Goal: Task Accomplishment & Management: Manage account settings

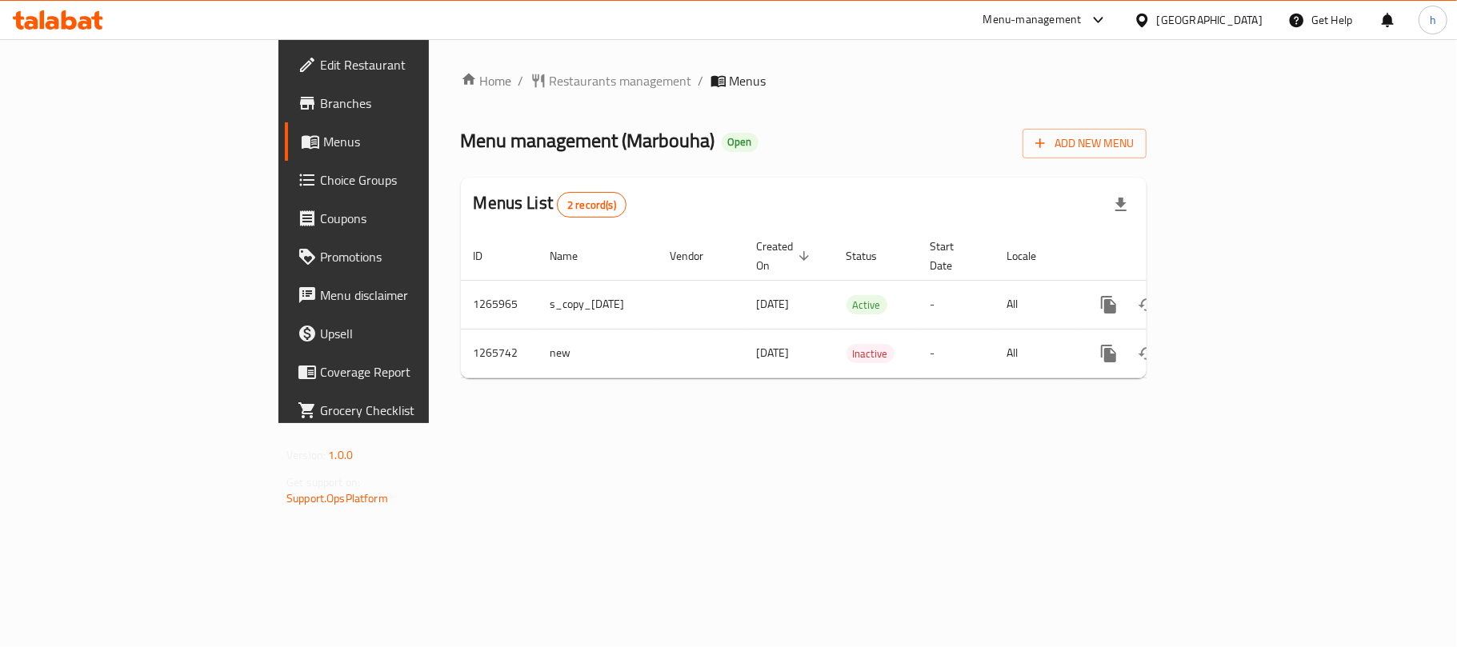
click at [1216, 16] on div "United Arab Emirates" at bounding box center [1210, 20] width 106 height 18
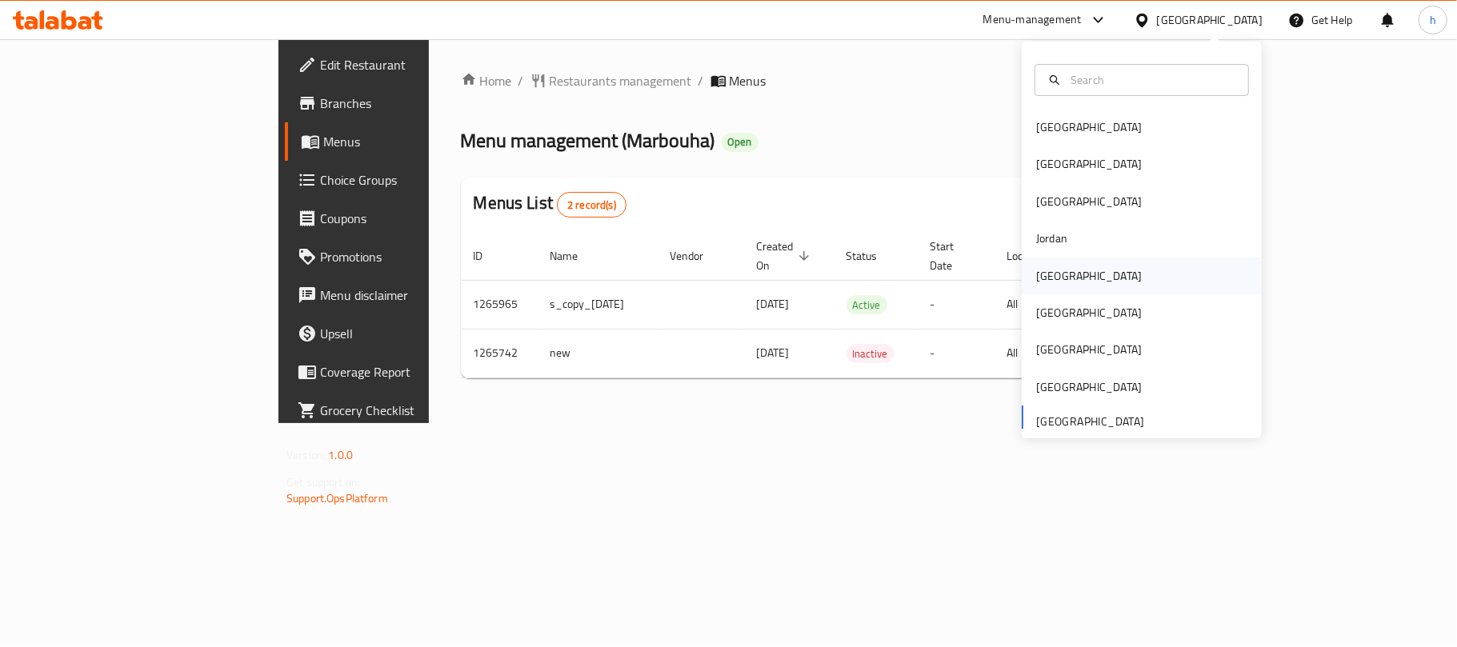
click at [1063, 270] on div "[GEOGRAPHIC_DATA]" at bounding box center [1088, 276] width 131 height 37
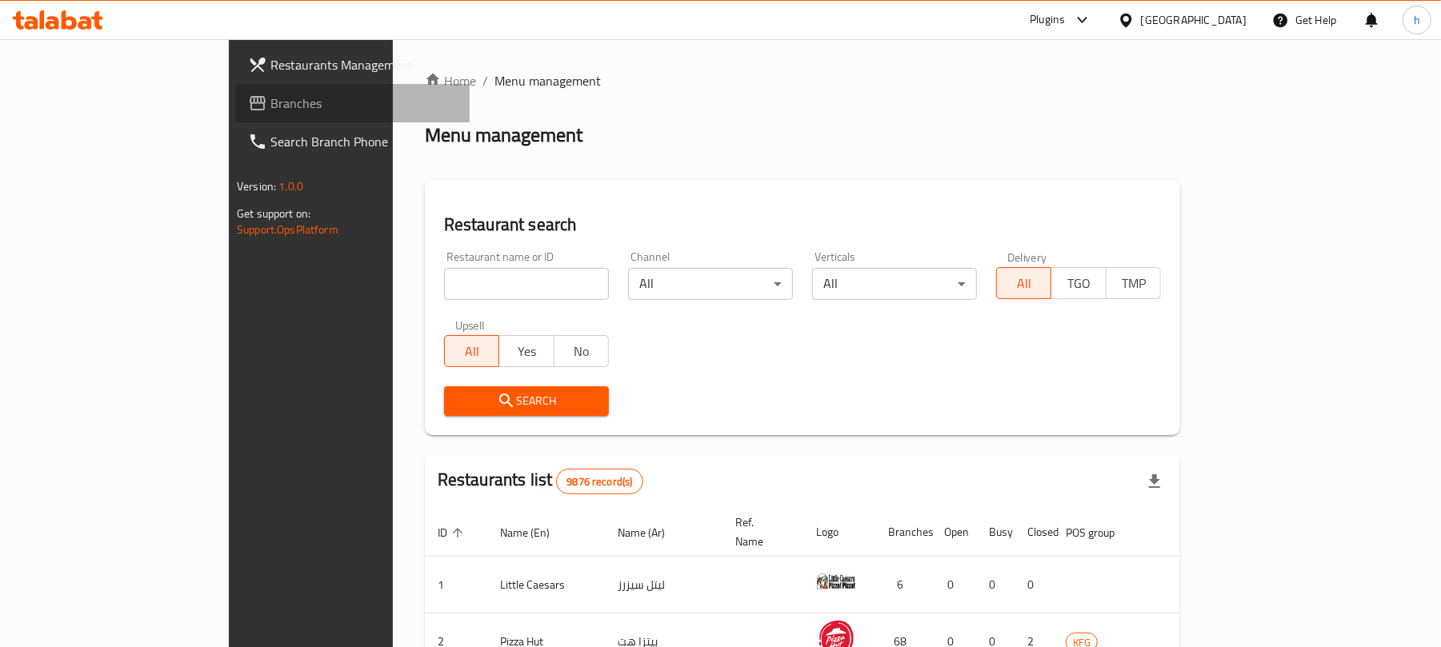
click at [270, 110] on span "Branches" at bounding box center [363, 103] width 186 height 19
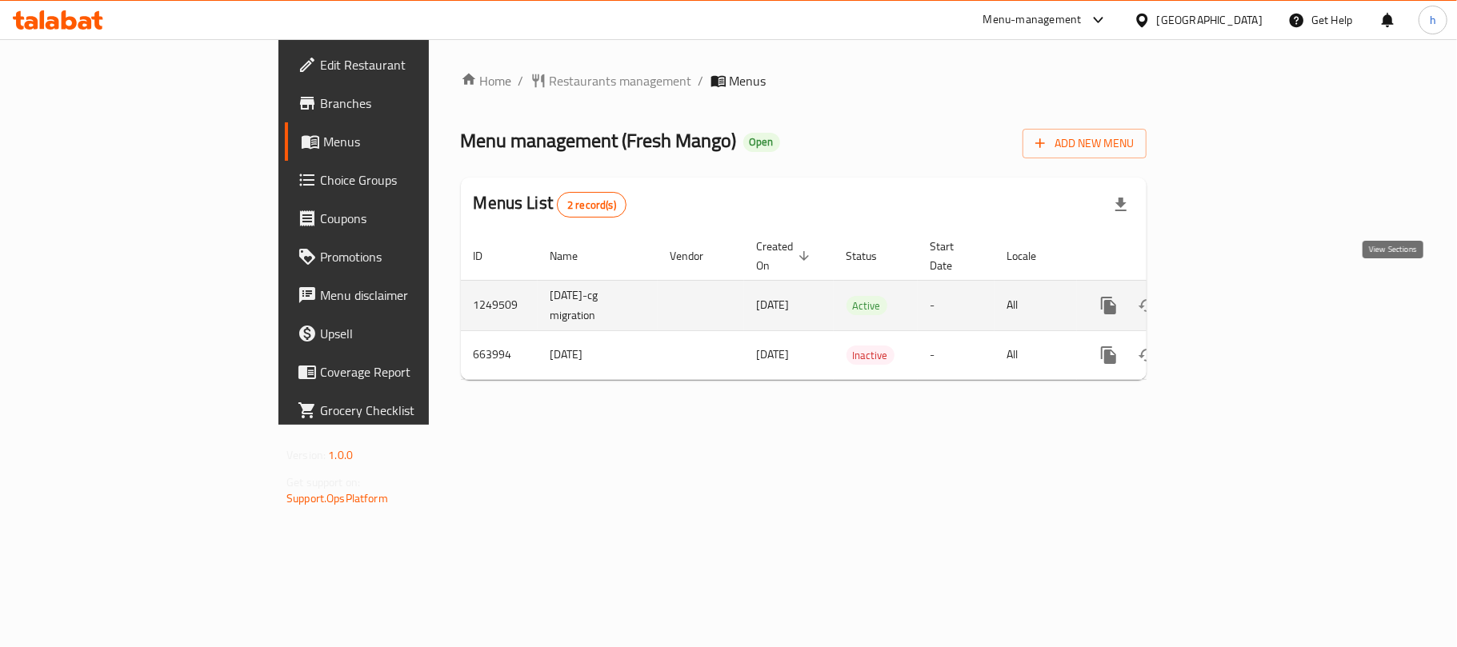
click at [1233, 296] on icon "enhanced table" at bounding box center [1223, 305] width 19 height 19
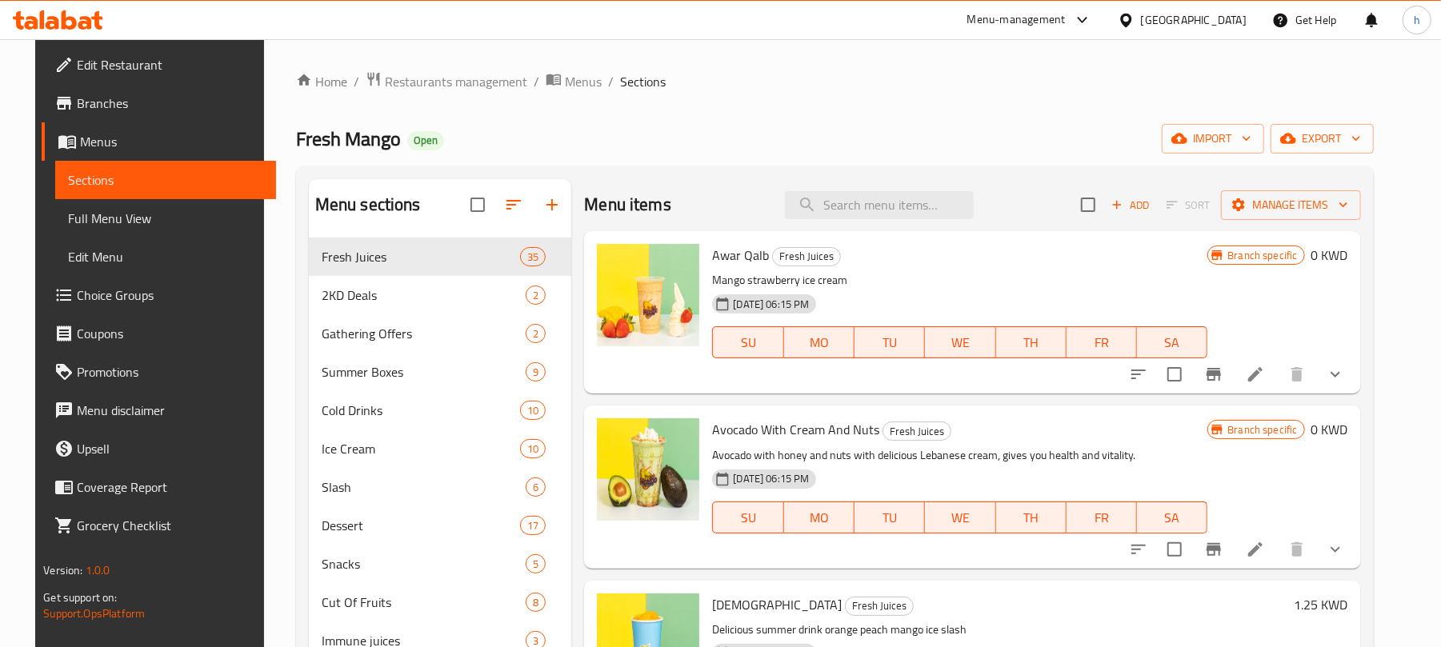
click at [1265, 374] on icon at bounding box center [1254, 374] width 19 height 19
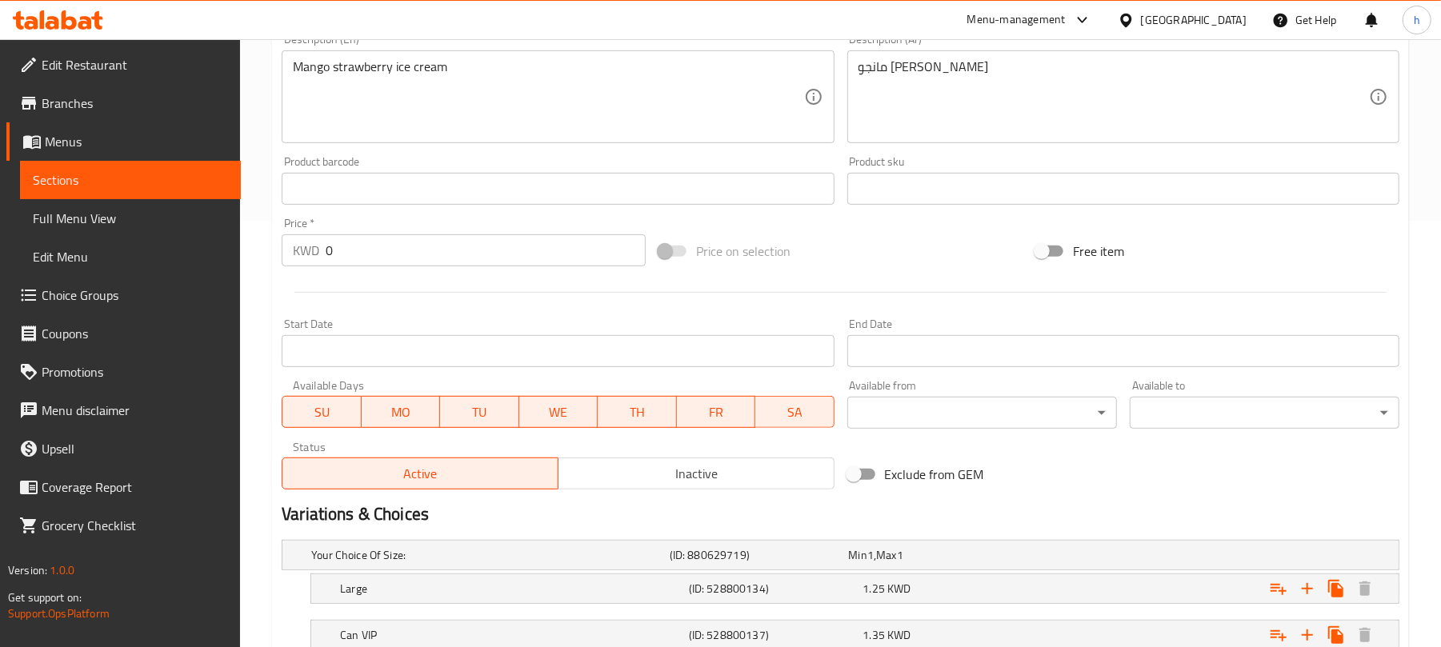
scroll to position [640, 0]
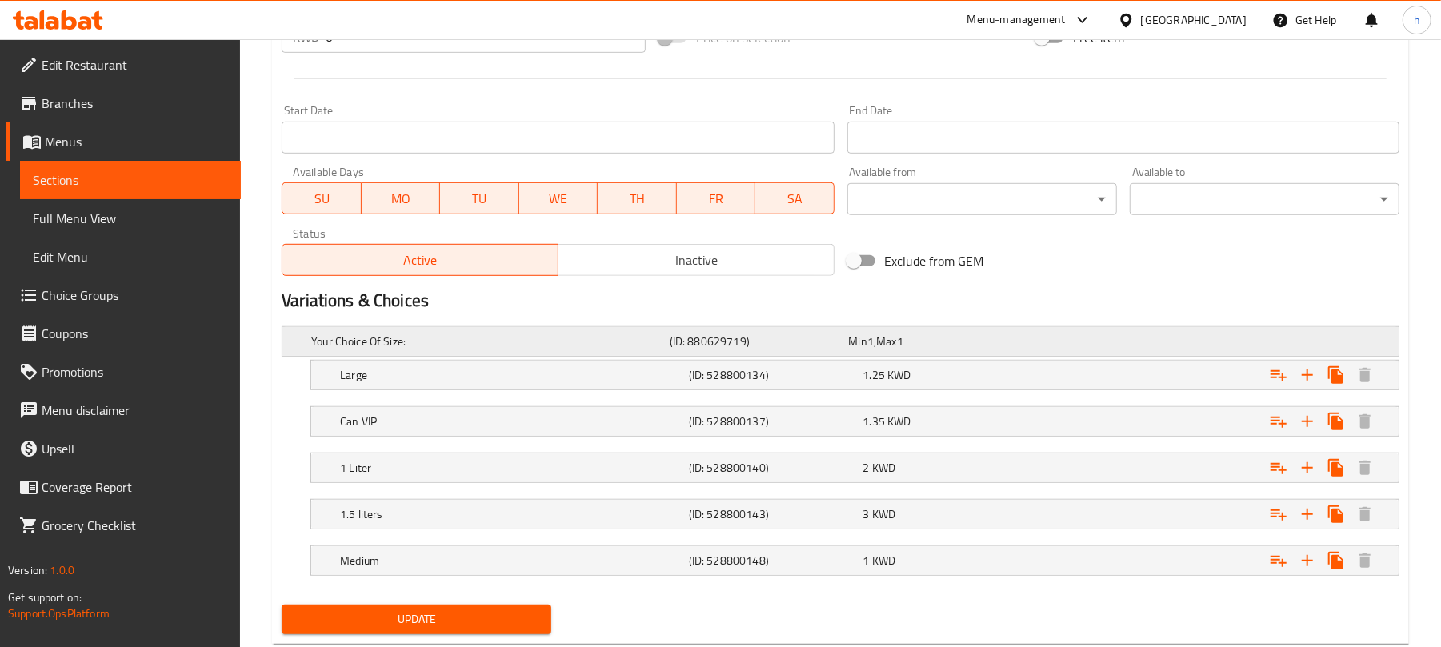
click at [1031, 352] on div "Your Choice Of Size: (ID: 880629719) Min 1 , Max 1" at bounding box center [845, 341] width 1074 height 35
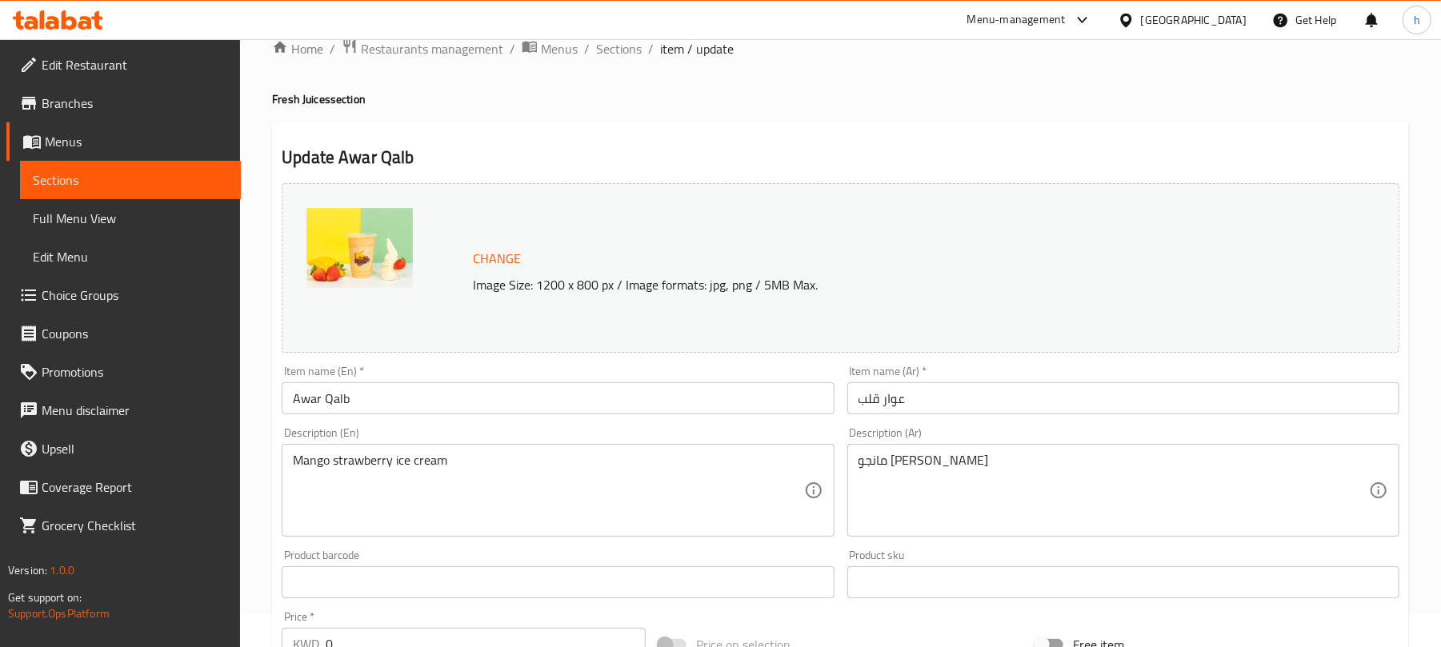
scroll to position [0, 0]
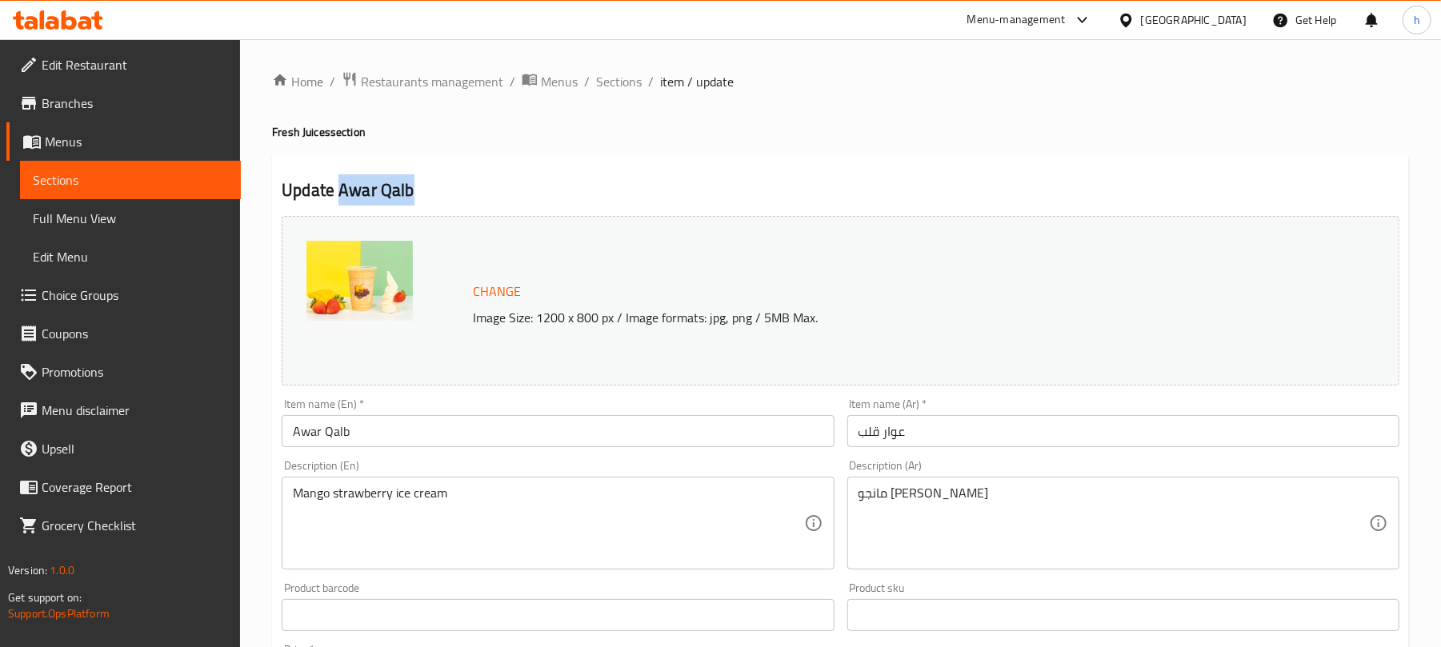
drag, startPoint x: 339, startPoint y: 186, endPoint x: 458, endPoint y: 200, distance: 119.3
click at [458, 200] on h2 "Update Awar Qalb" at bounding box center [840, 190] width 1117 height 24
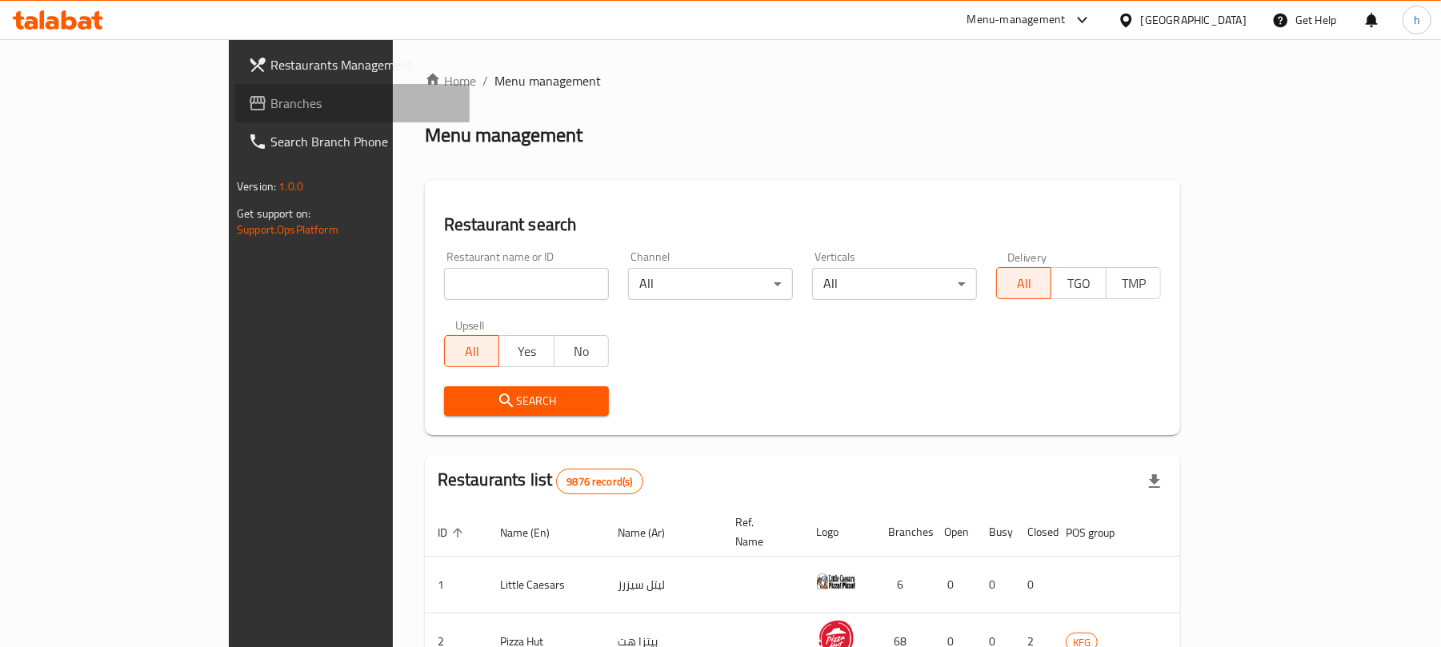
click at [270, 107] on span "Branches" at bounding box center [363, 103] width 186 height 19
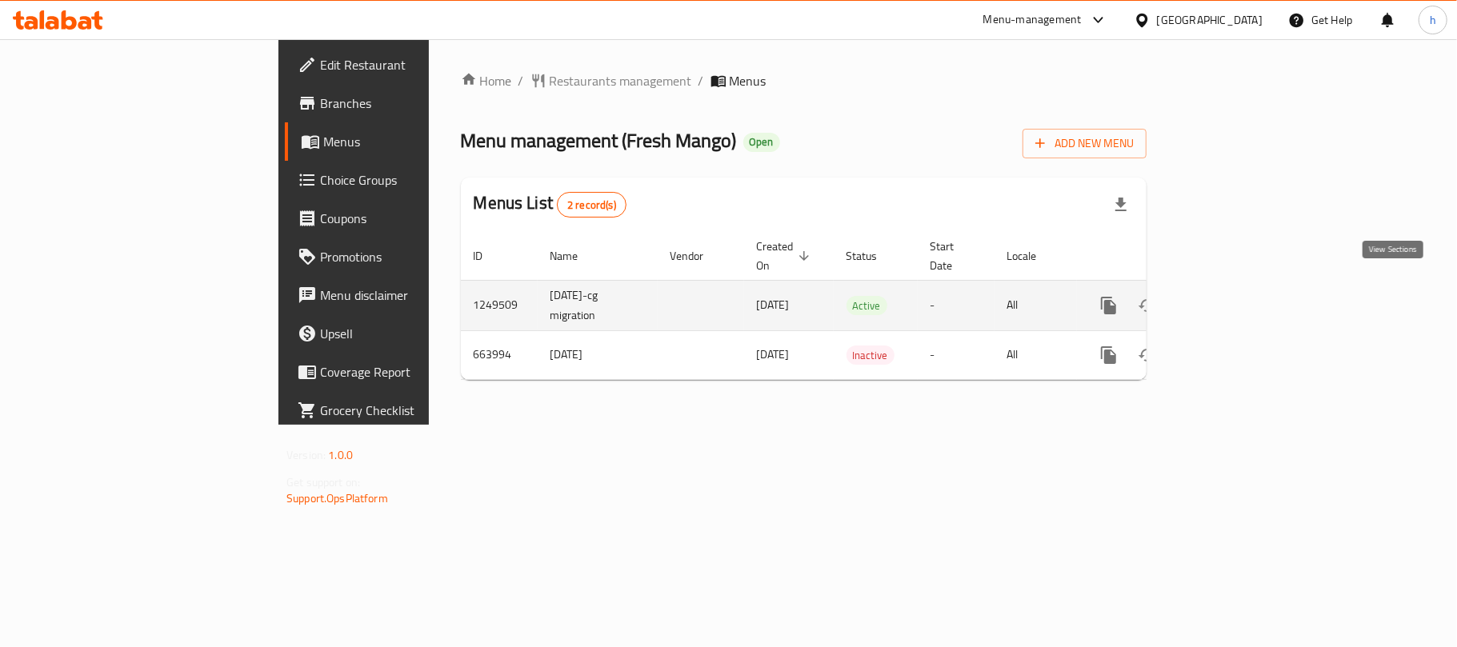
click at [1243, 302] on link "enhanced table" at bounding box center [1224, 305] width 38 height 38
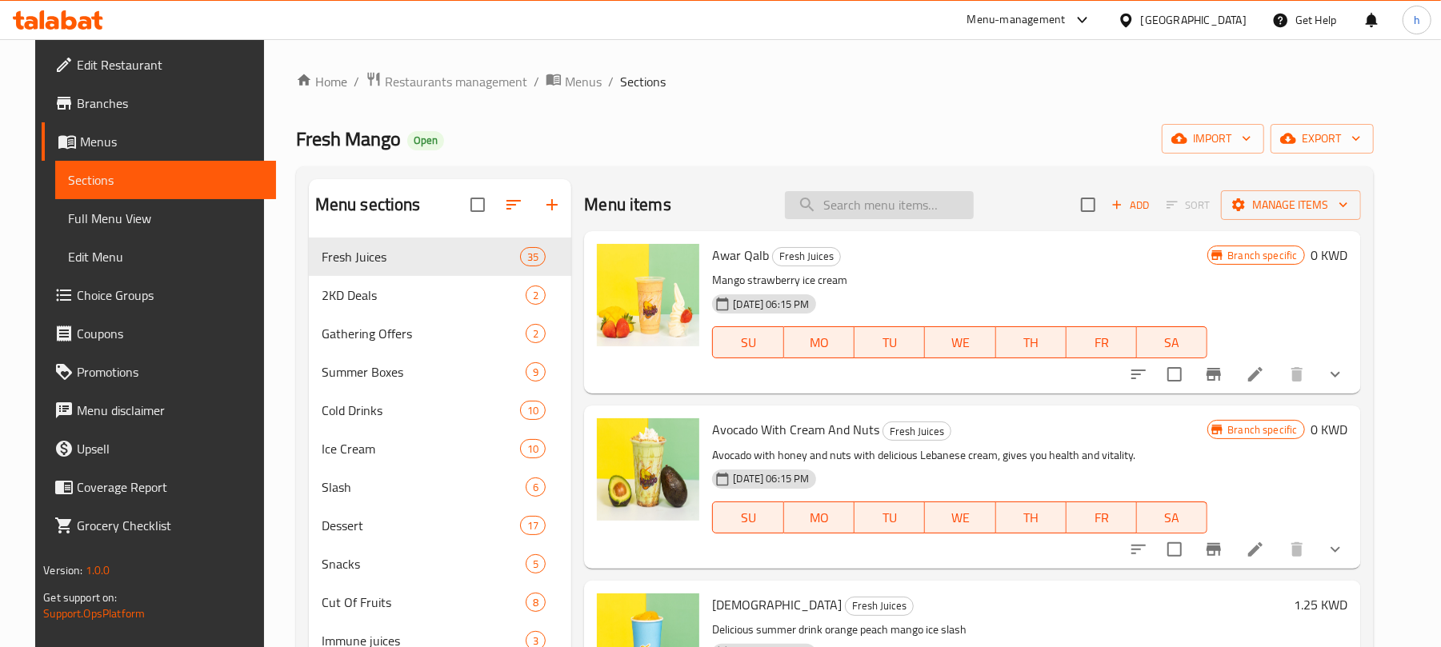
click at [899, 202] on input "search" at bounding box center [879, 205] width 189 height 28
type input "heart"
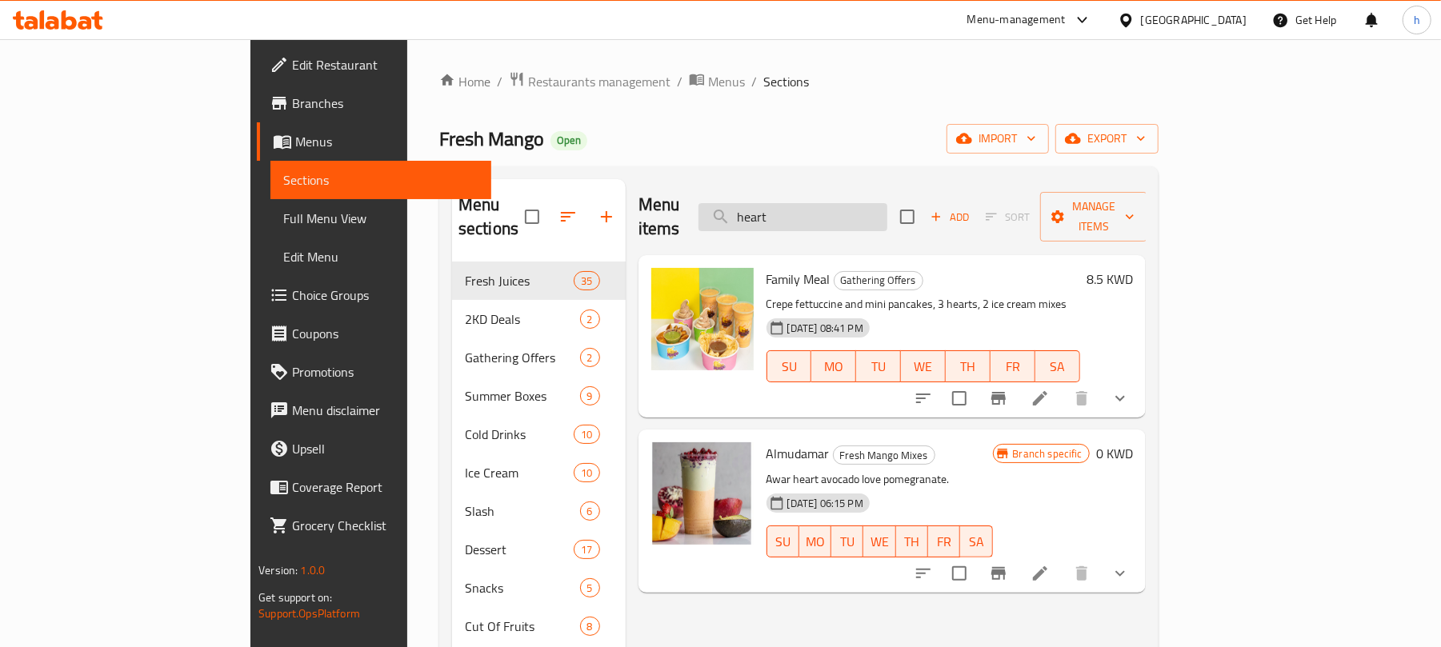
click at [875, 206] on input "heart" at bounding box center [792, 217] width 189 height 28
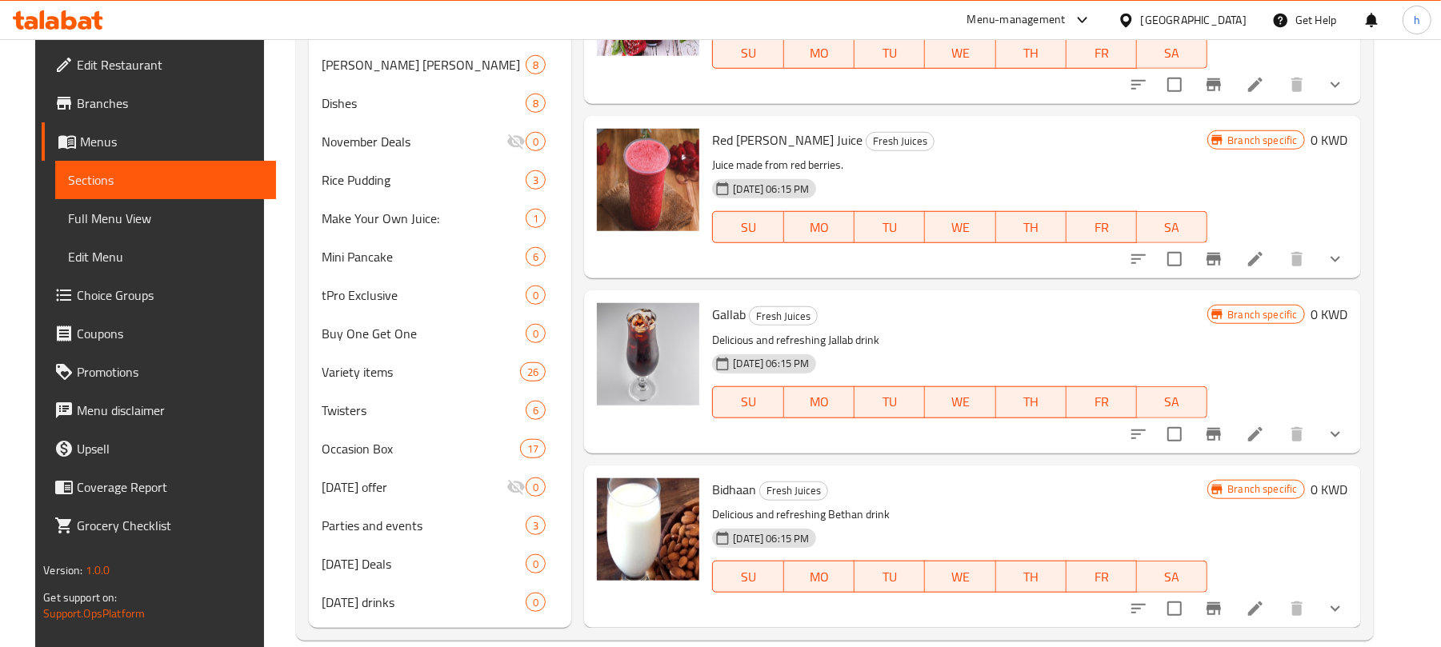
scroll to position [909, 0]
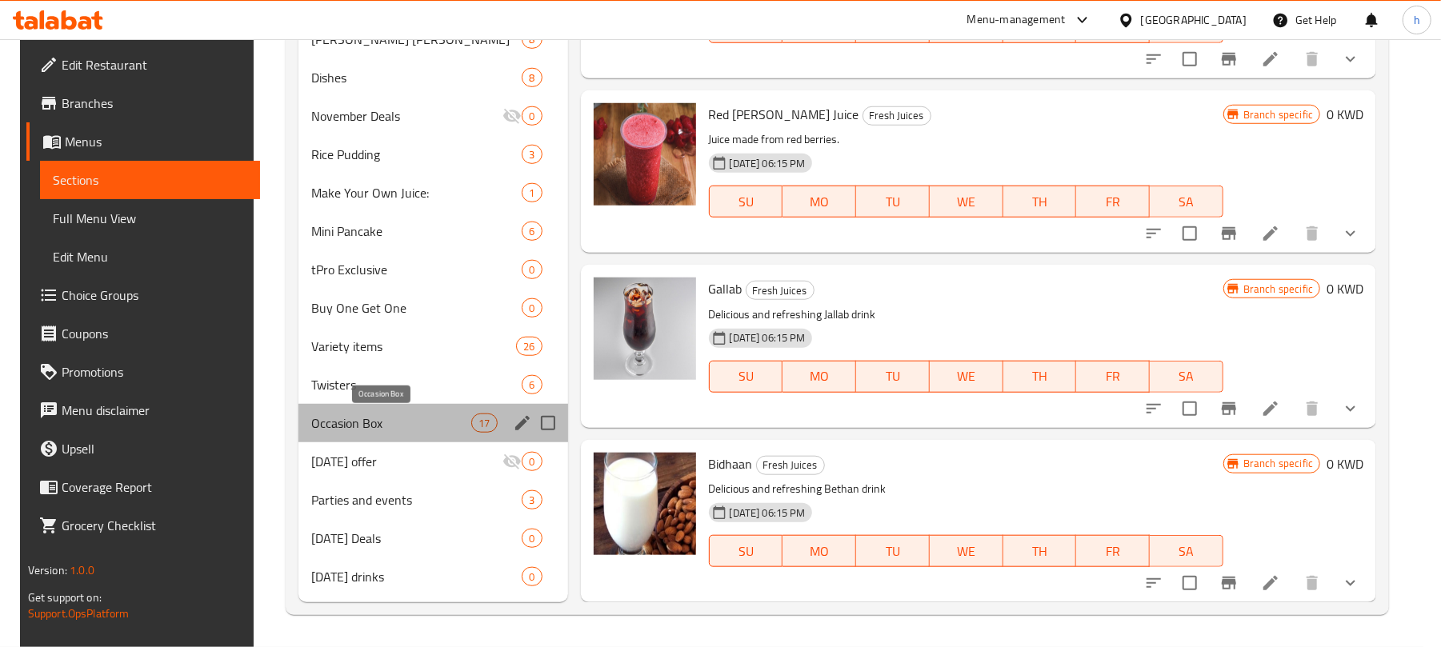
click at [333, 416] on span "Occasion Box" at bounding box center [391, 423] width 161 height 19
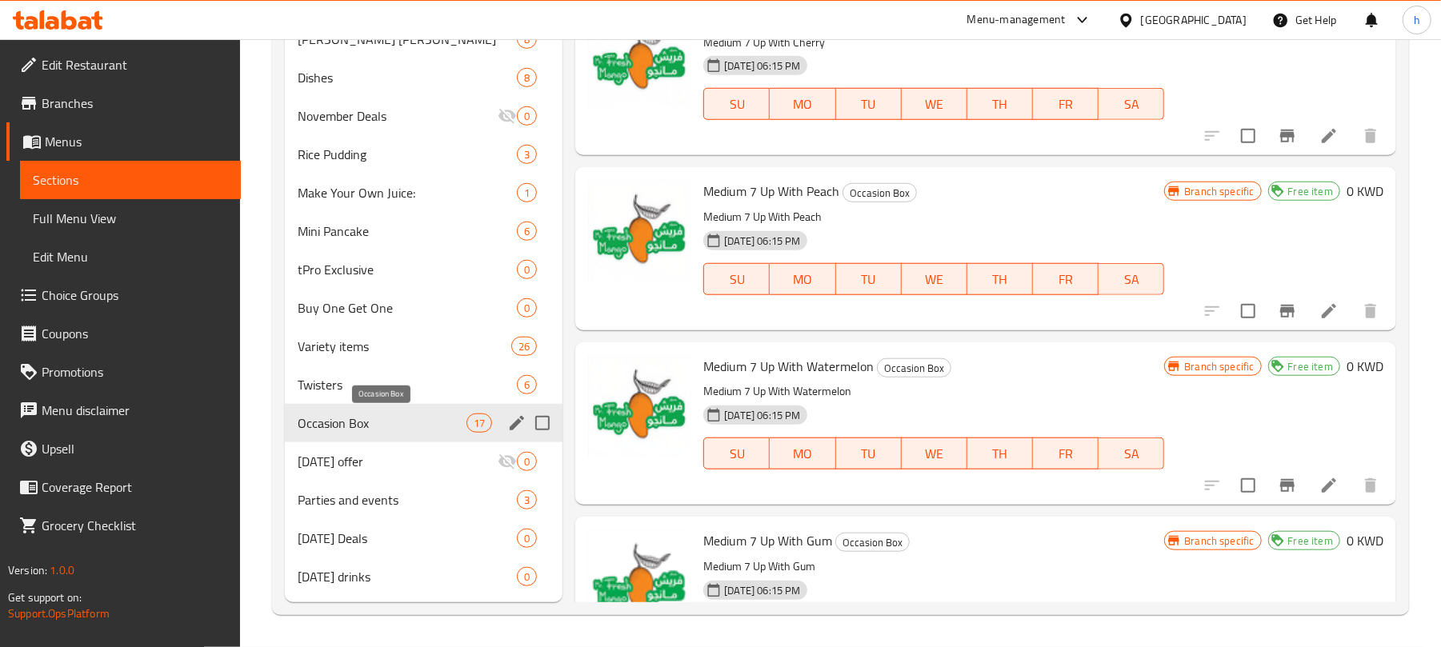
scroll to position [803, 0]
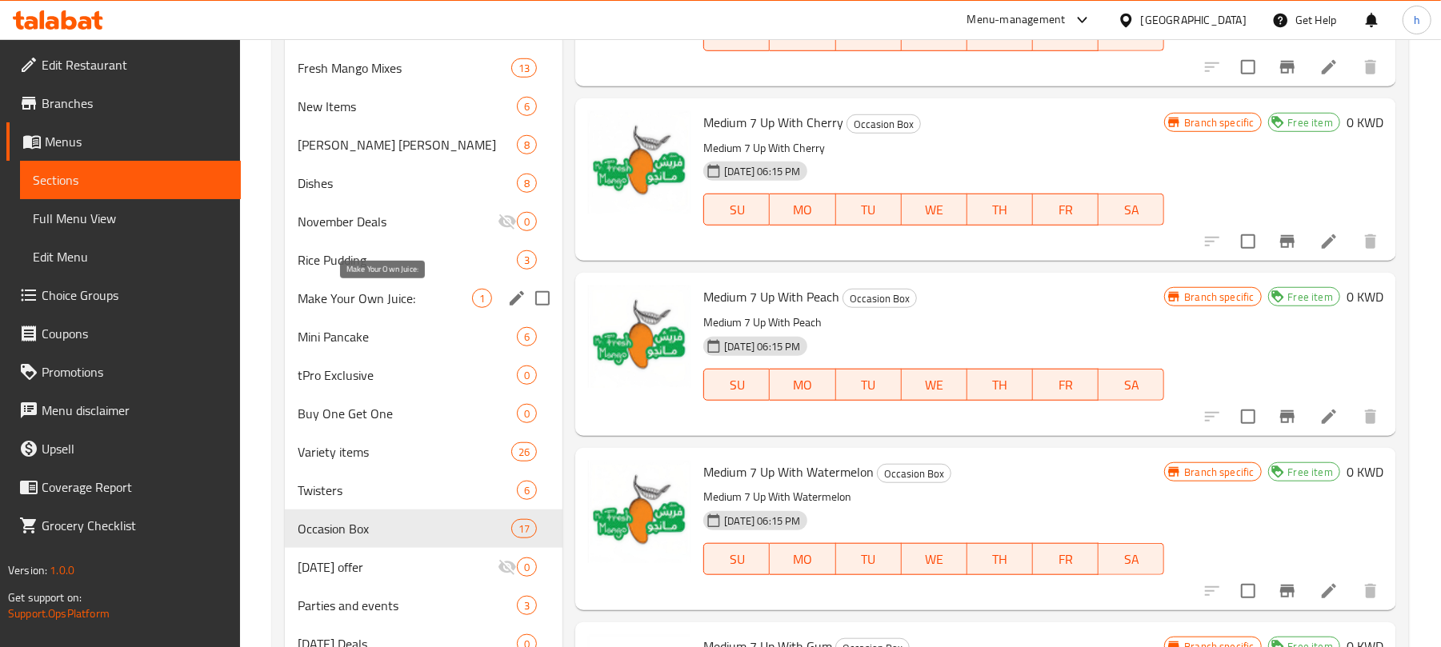
click at [368, 298] on span "Make Your Own Juice:" at bounding box center [385, 298] width 174 height 19
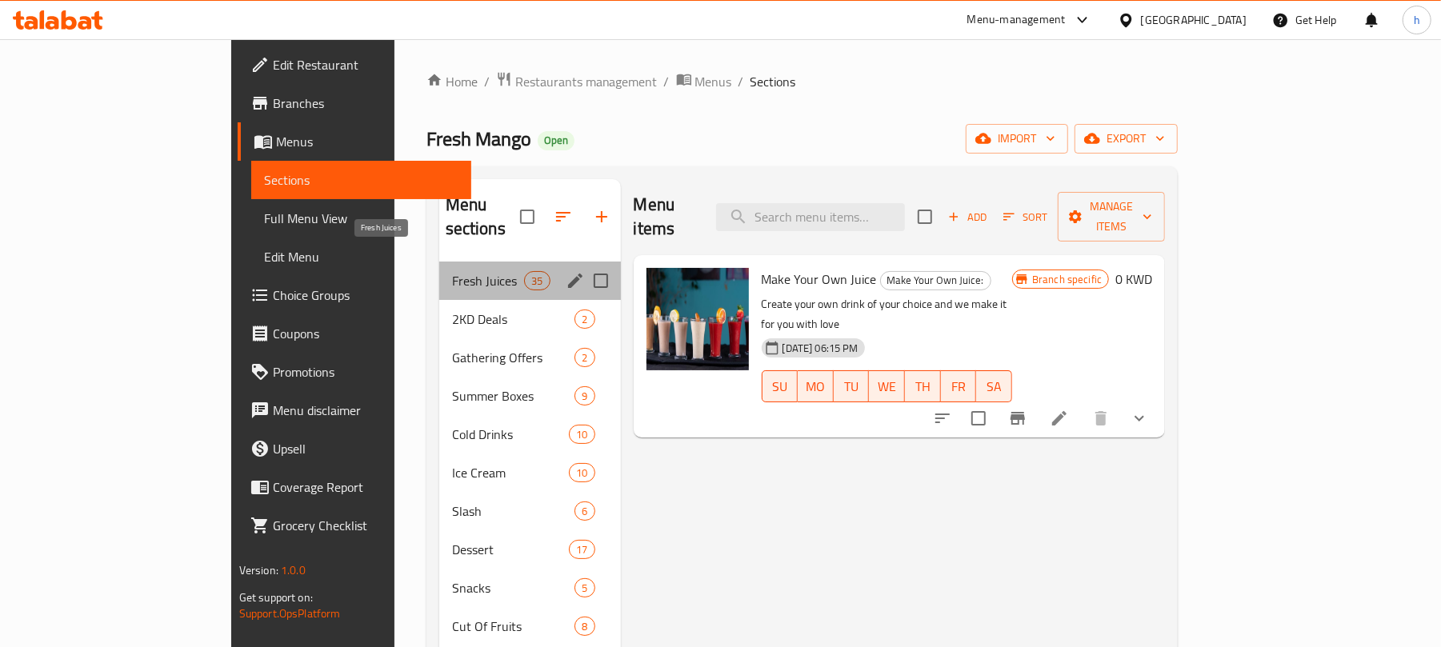
click at [452, 271] on span "Fresh Juices" at bounding box center [488, 280] width 73 height 19
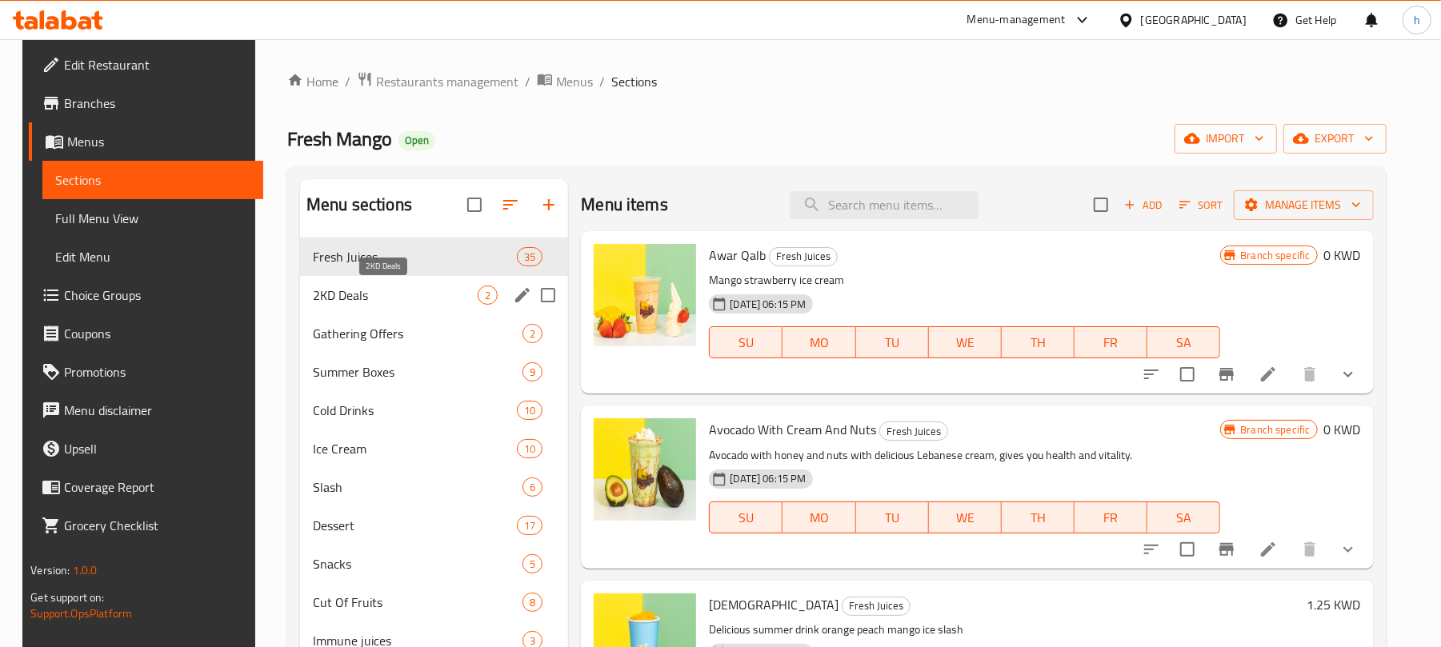
click at [392, 298] on span "2KD Deals" at bounding box center [395, 295] width 165 height 19
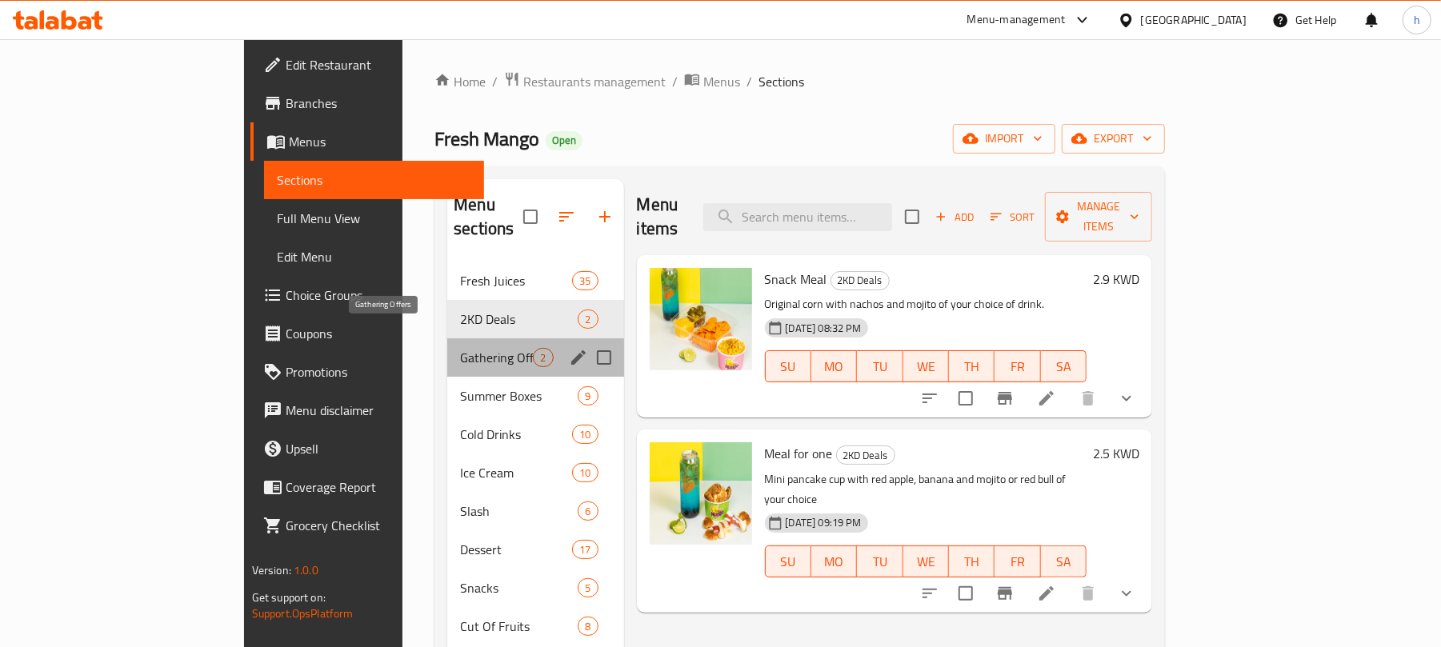
click at [460, 348] on span "Gathering Offers" at bounding box center [496, 357] width 73 height 19
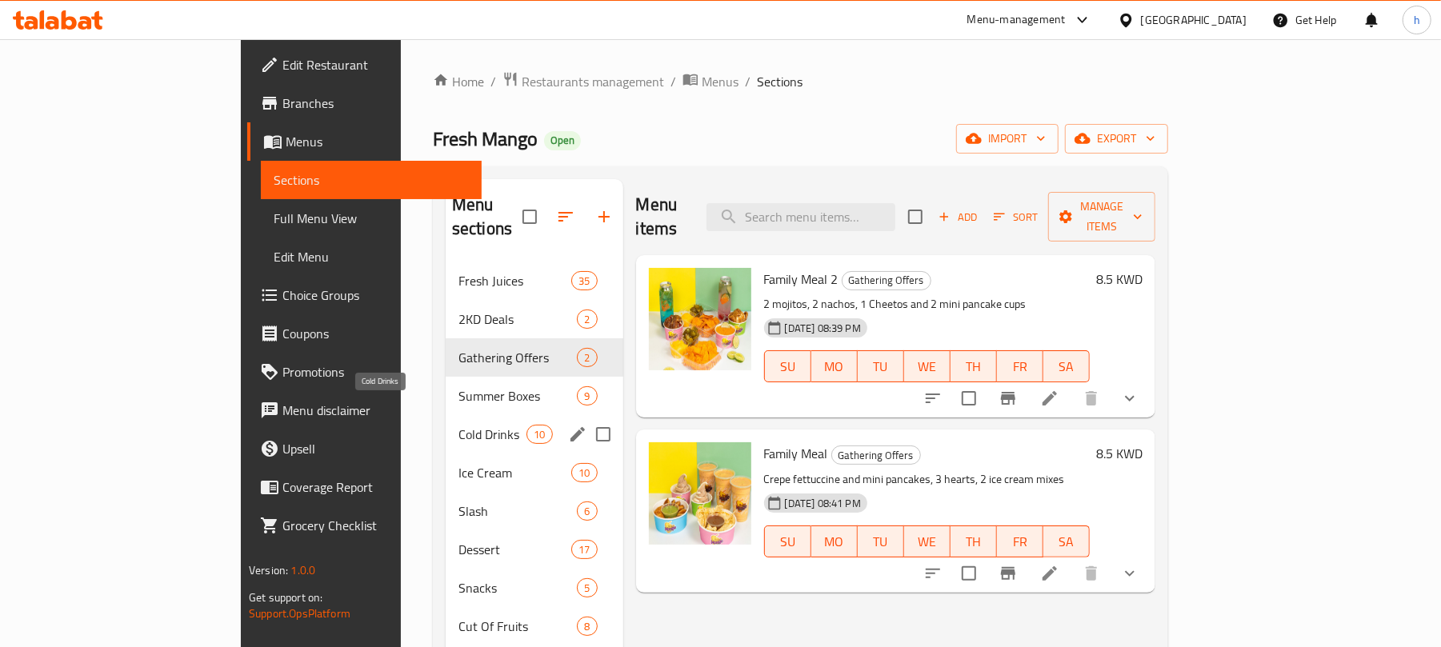
click at [458, 425] on span "Cold Drinks" at bounding box center [492, 434] width 68 height 19
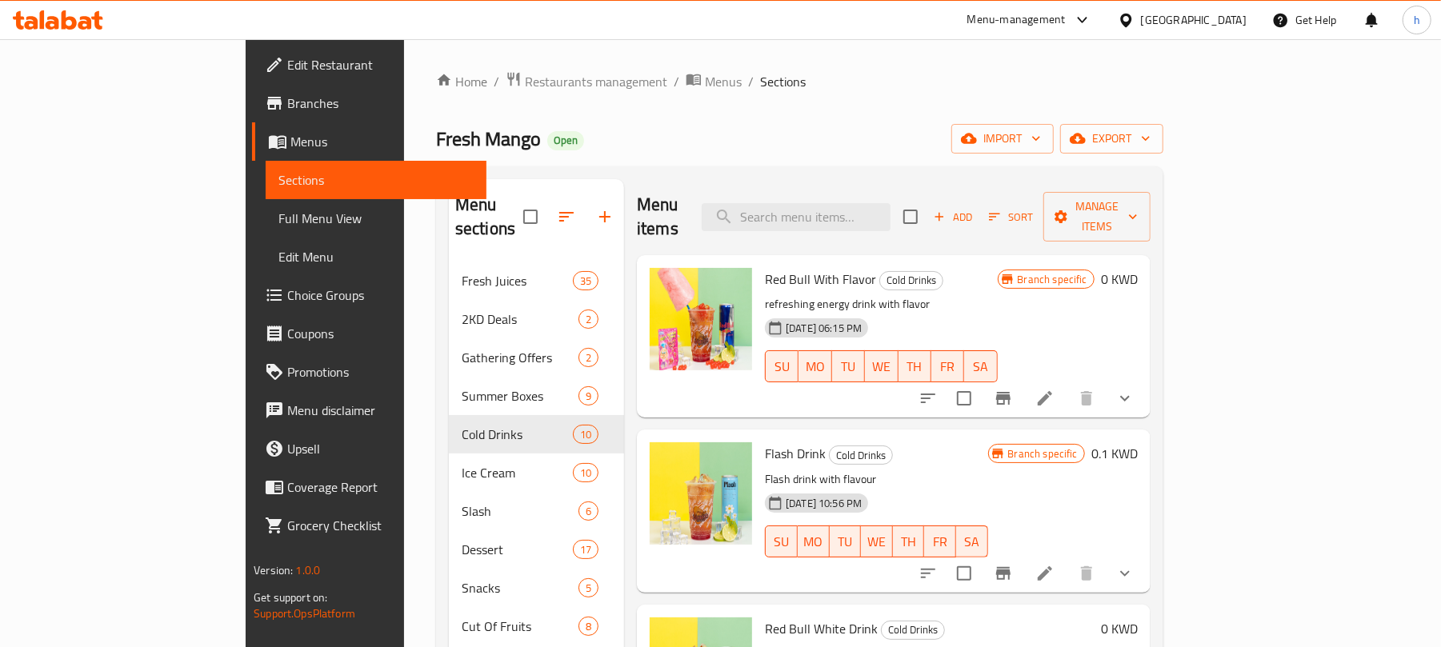
click at [1224, 14] on div "[GEOGRAPHIC_DATA]" at bounding box center [1194, 20] width 106 height 18
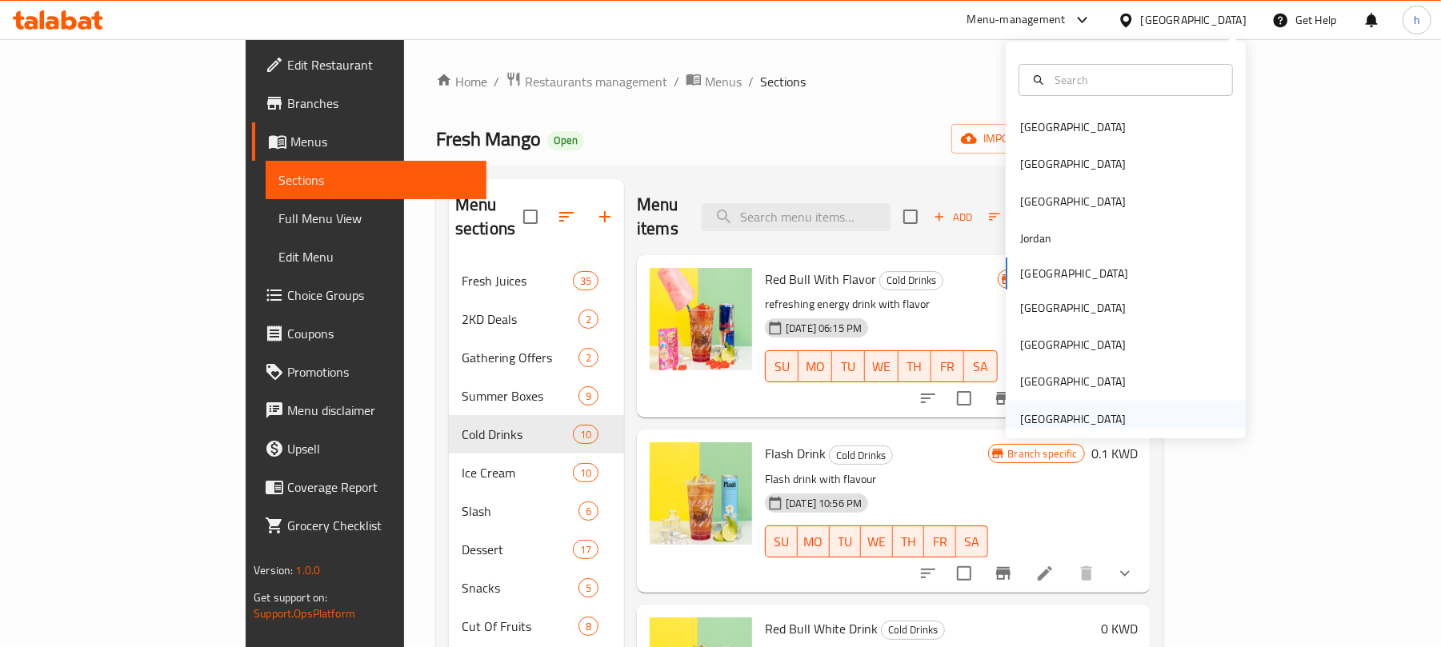
click at [1079, 427] on div "United Arab Emirates" at bounding box center [1073, 419] width 106 height 18
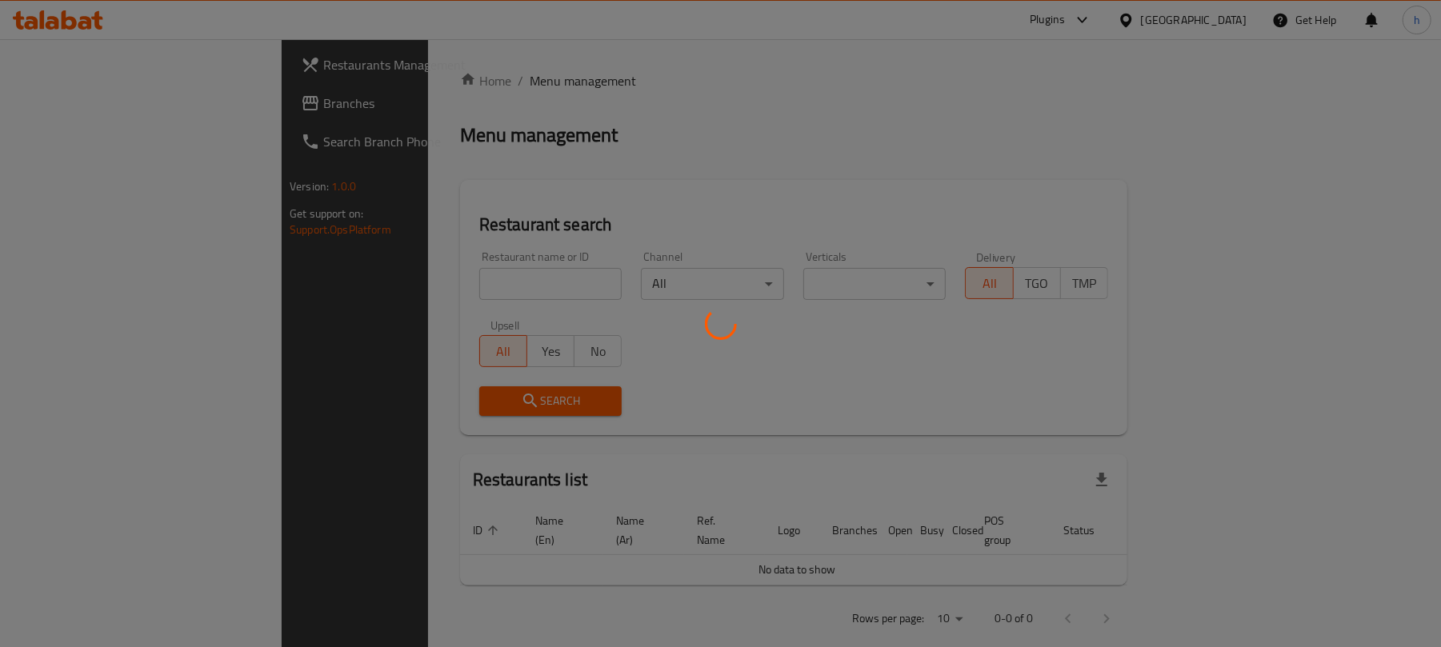
click at [61, 100] on div at bounding box center [720, 323] width 1441 height 647
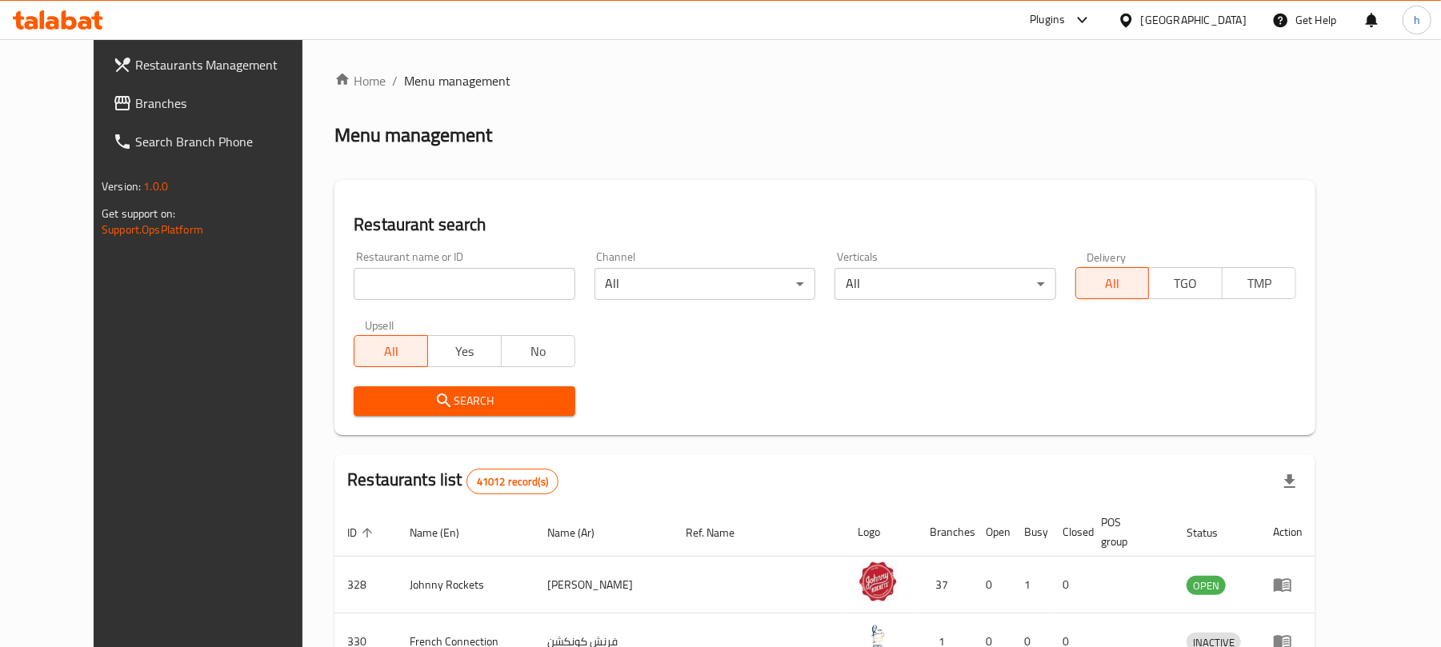
click at [135, 104] on span "Branches" at bounding box center [228, 103] width 186 height 19
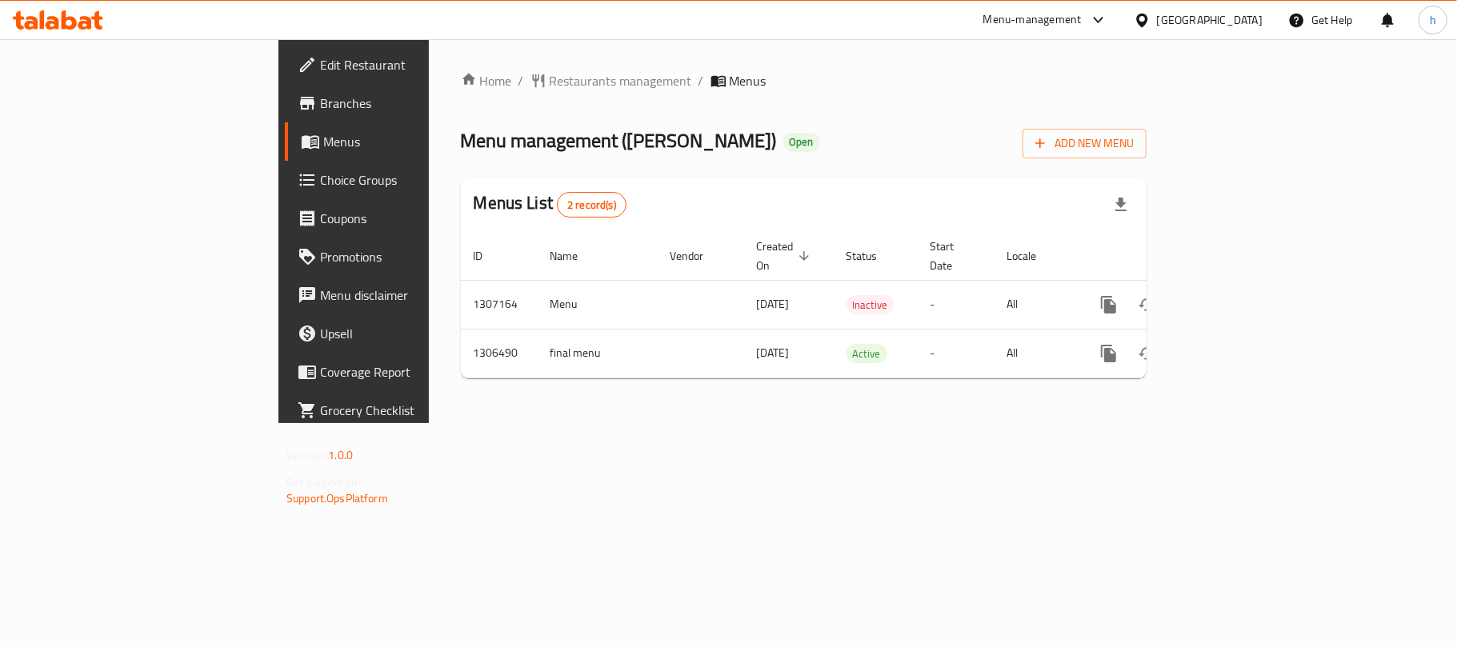
click at [749, 423] on div "Home / Restaurants management / Menus Menu management ( [PERSON_NAME] ) Open Ad…" at bounding box center [803, 231] width 749 height 384
click at [872, 94] on div "Home / Restaurants management / Menus Menu management ( [PERSON_NAME] ) Open Ad…" at bounding box center [803, 231] width 685 height 320
click at [1185, 13] on div "United Arab Emirates" at bounding box center [1210, 20] width 106 height 18
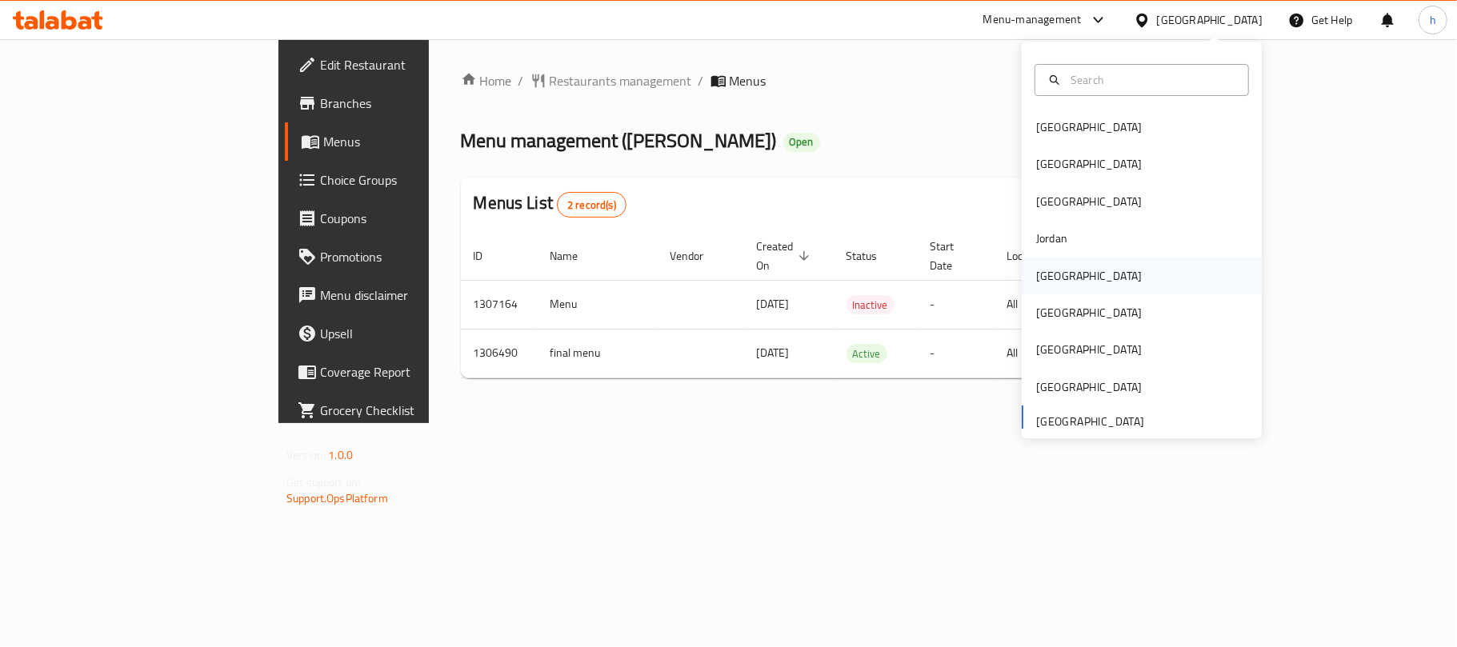
click at [1036, 277] on div "[GEOGRAPHIC_DATA]" at bounding box center [1089, 276] width 106 height 18
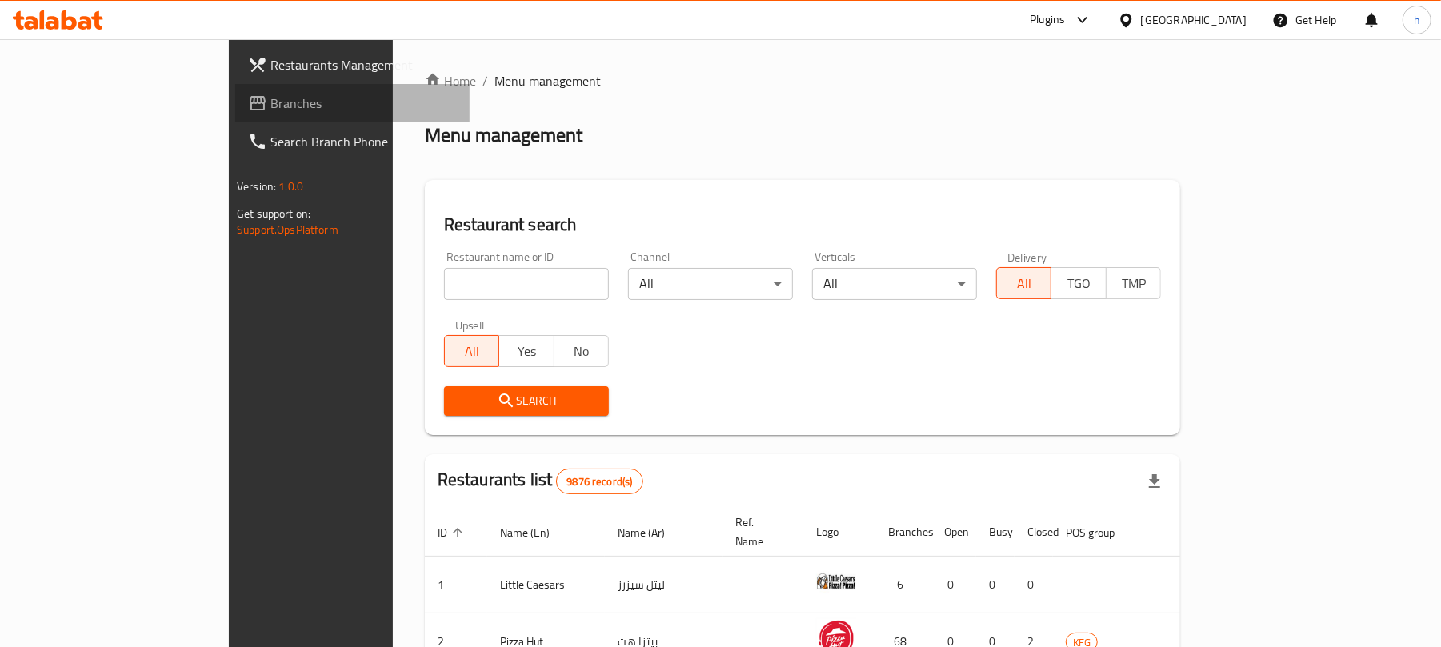
click at [270, 101] on span "Branches" at bounding box center [363, 103] width 186 height 19
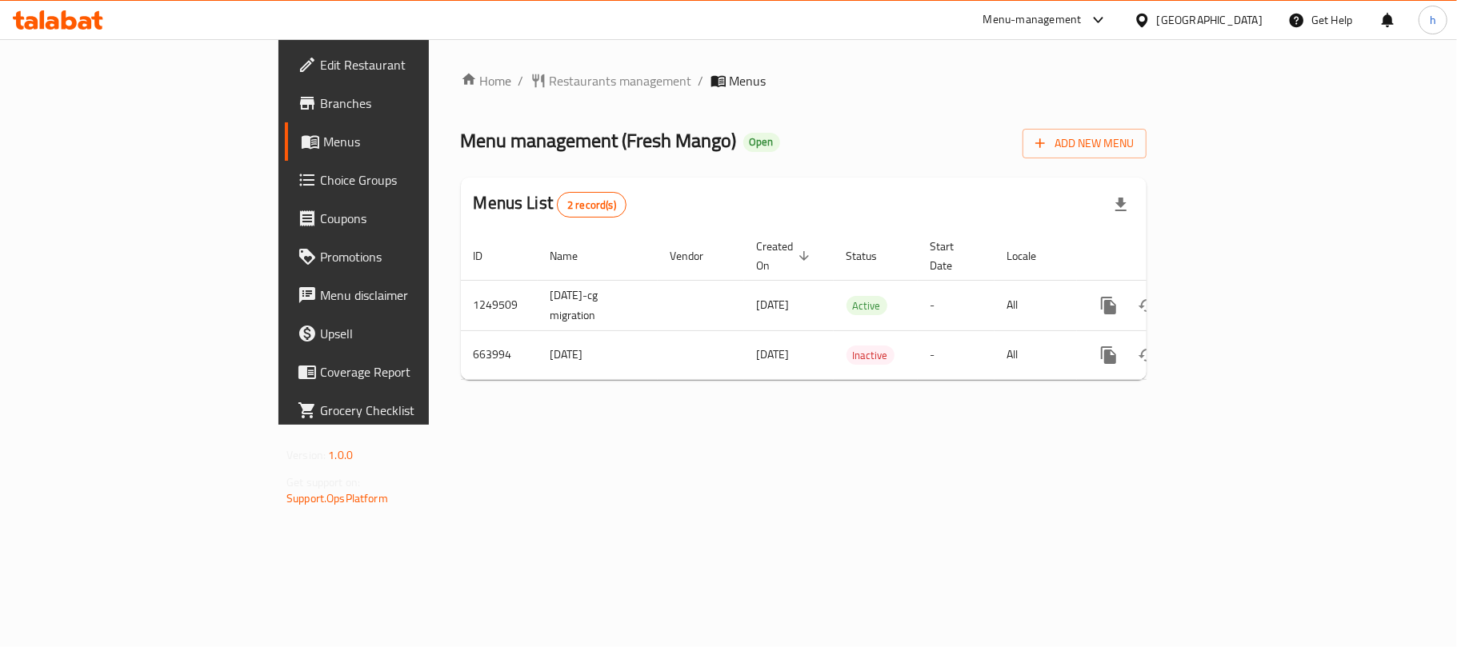
click at [459, 425] on div "Home / Restaurants management / Menus Menu management ( Fresh Mango ) Open Add …" at bounding box center [803, 232] width 749 height 386
